Goal: Communication & Community: Answer question/provide support

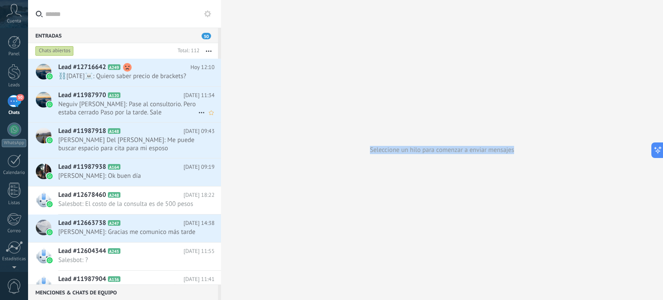
click at [88, 108] on span "Neguiv [PERSON_NAME]: Pase al consultorio. Pero estaba cerrado Paso por la tard…" at bounding box center [128, 108] width 140 height 16
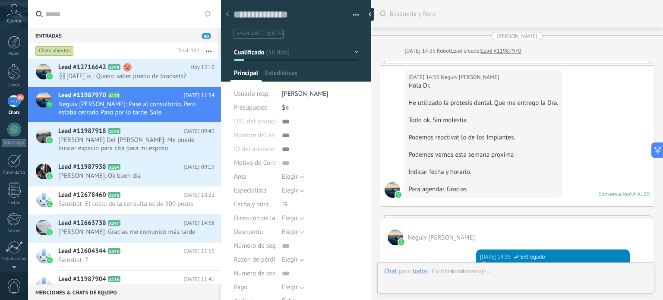
type textarea "**********"
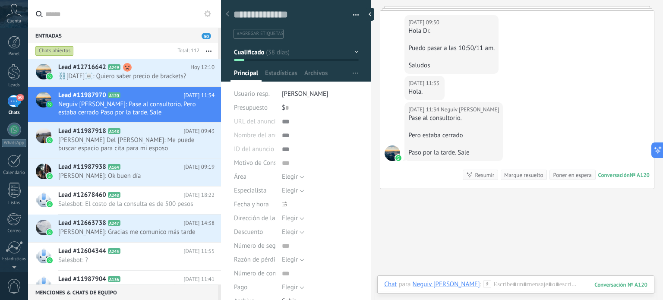
scroll to position [1759, 0]
click at [5, 129] on link "WhatsApp" at bounding box center [14, 135] width 28 height 25
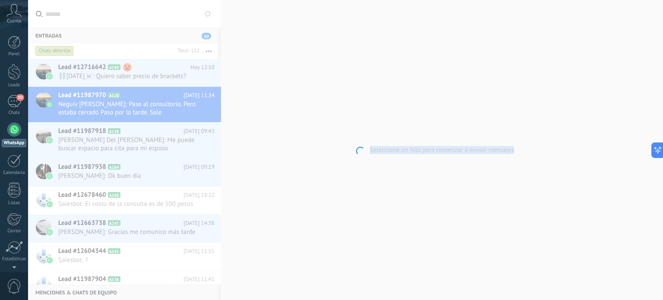
scroll to position [24, 0]
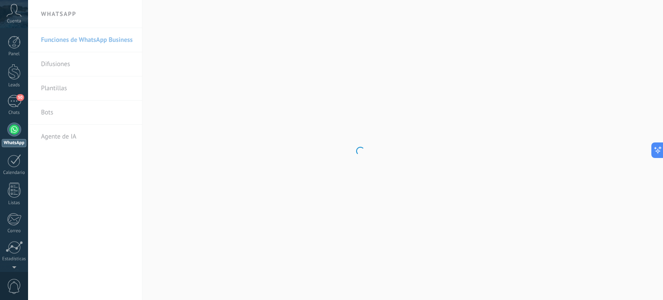
scroll to position [24, 0]
click at [13, 108] on link "50 Chats" at bounding box center [14, 105] width 28 height 21
